Goal: Task Accomplishment & Management: Manage account settings

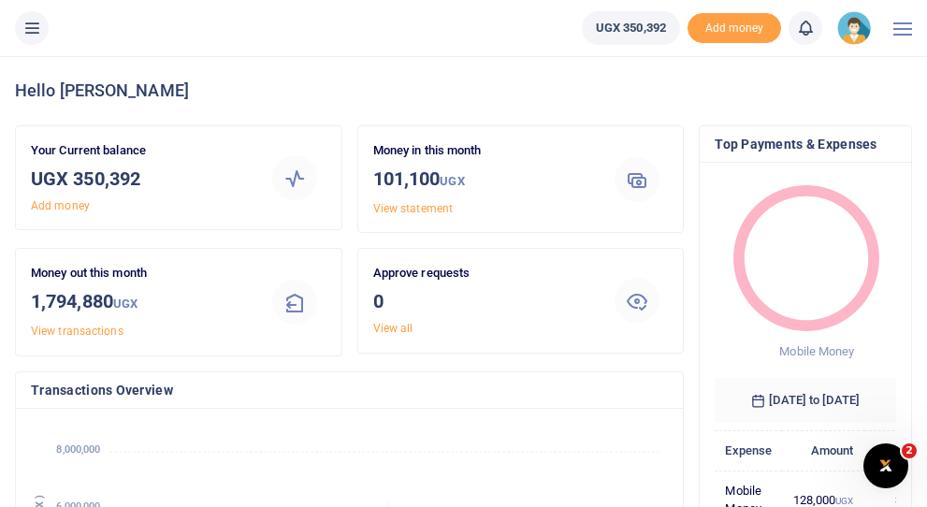
click at [900, 34] on span at bounding box center [902, 35] width 19 height 2
click at [855, 34] on img at bounding box center [854, 28] width 34 height 34
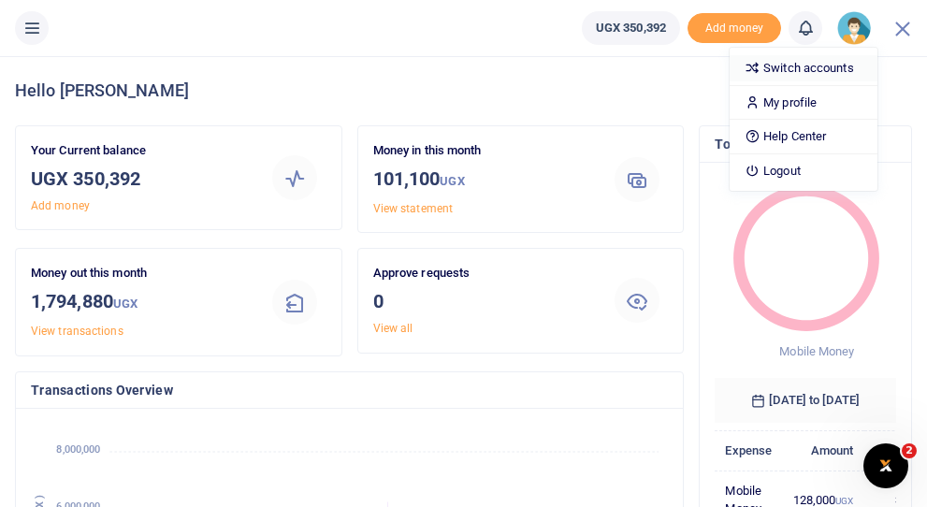
click at [796, 73] on link "Switch accounts" at bounding box center [804, 68] width 148 height 26
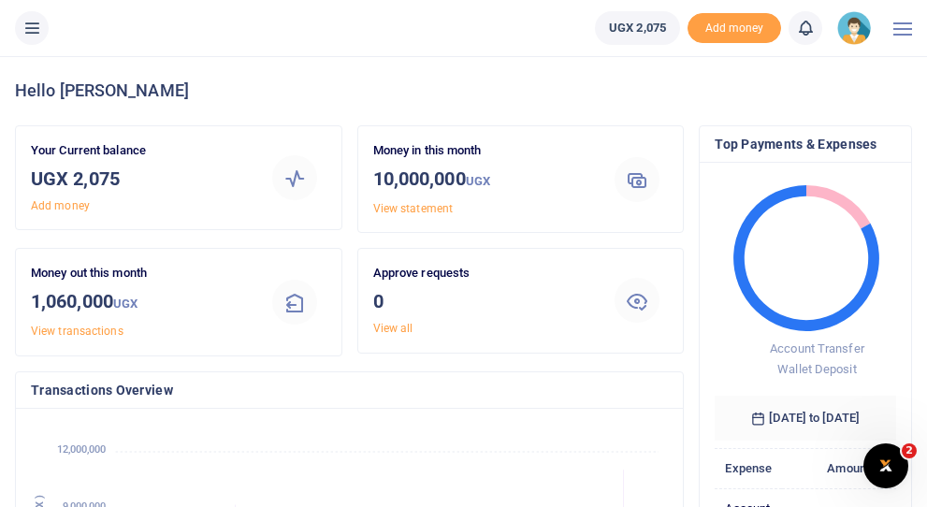
click at [853, 35] on img at bounding box center [854, 28] width 34 height 34
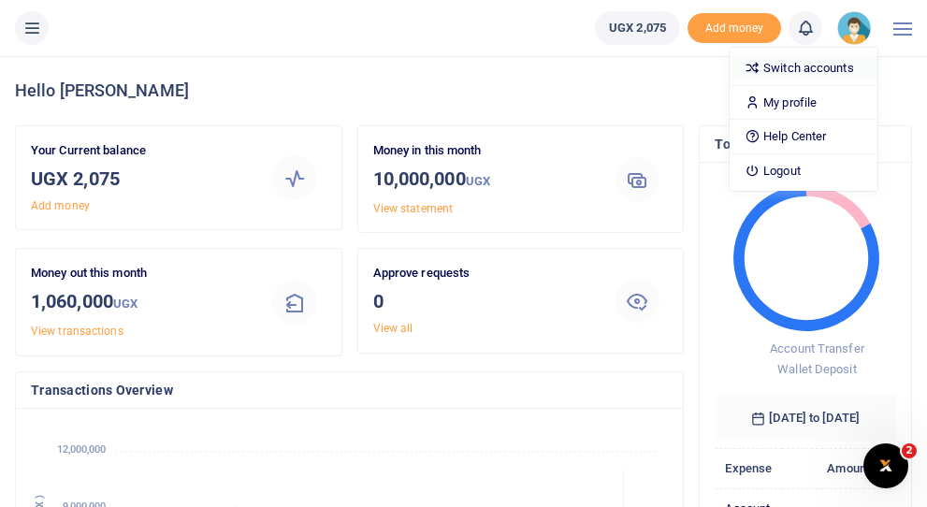
click at [814, 71] on link "Switch accounts" at bounding box center [804, 68] width 148 height 26
